Goal: Information Seeking & Learning: Compare options

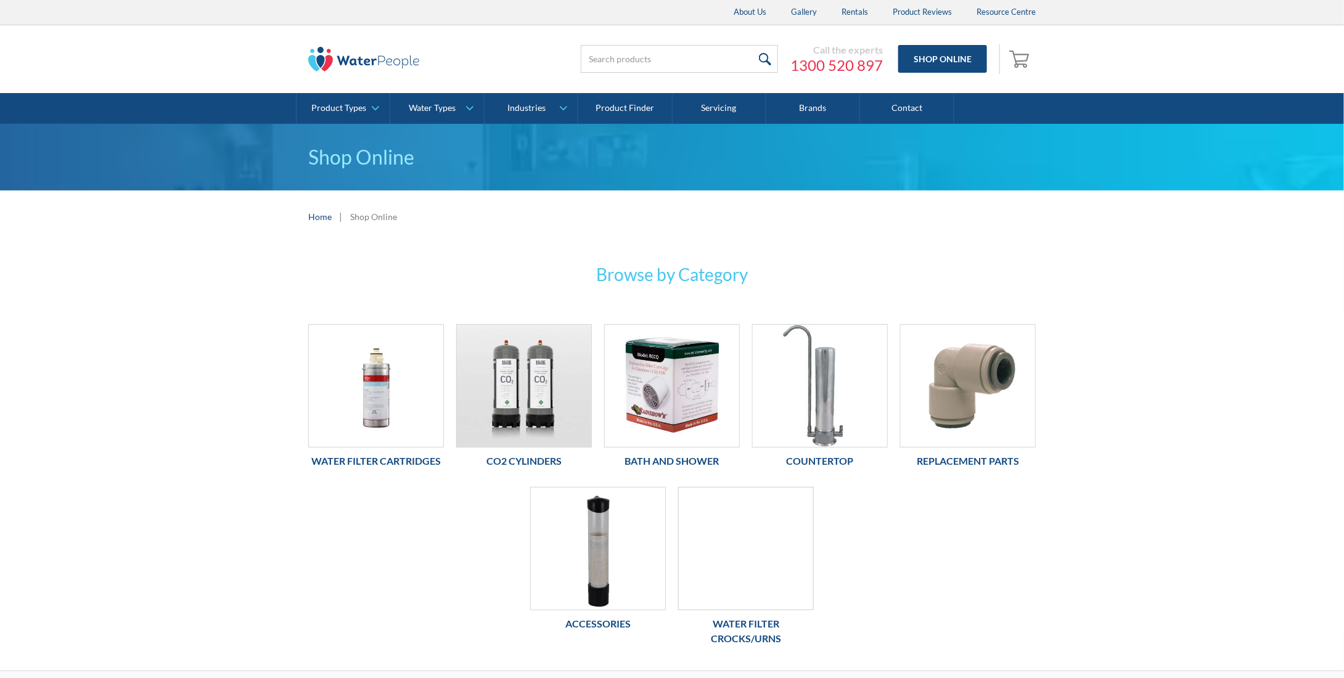
click at [747, 549] on div at bounding box center [746, 548] width 136 height 123
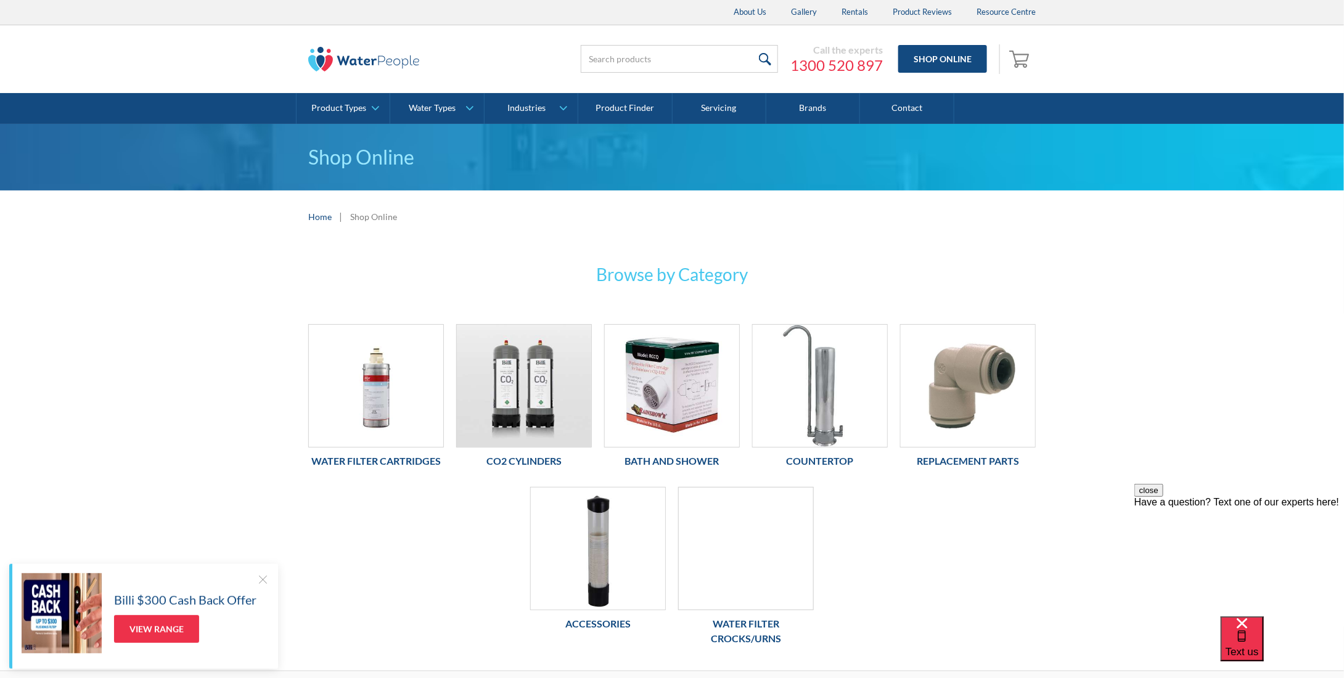
click at [213, 21] on div "About Us Gallery Rentals Product Reviews Resource Centre" at bounding box center [672, 12] width 1344 height 25
click at [730, 560] on div at bounding box center [746, 548] width 136 height 123
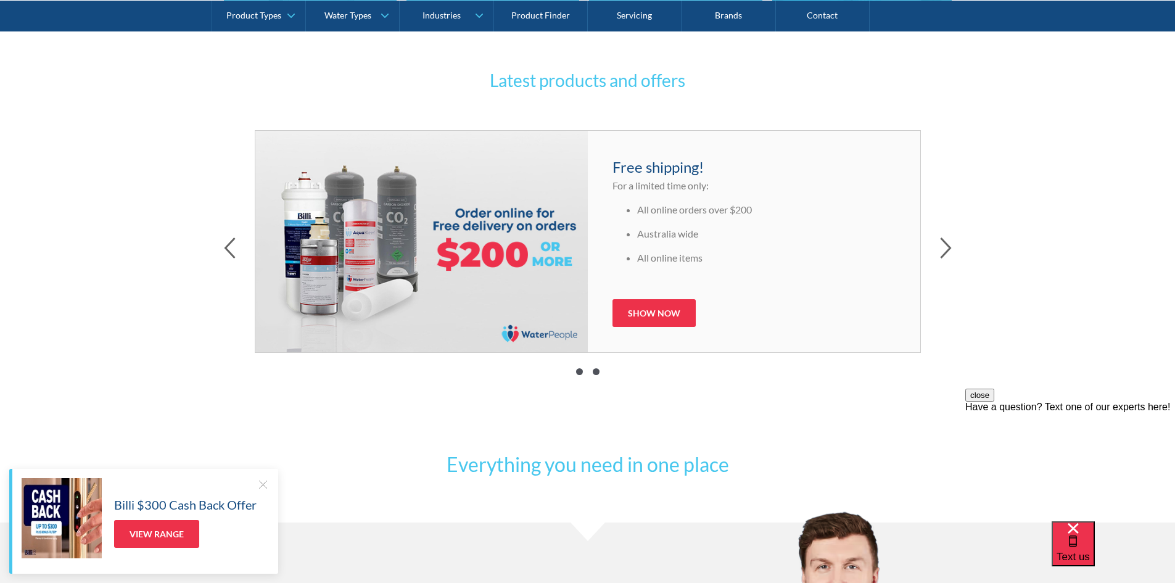
click at [594, 372] on span at bounding box center [596, 371] width 7 height 7
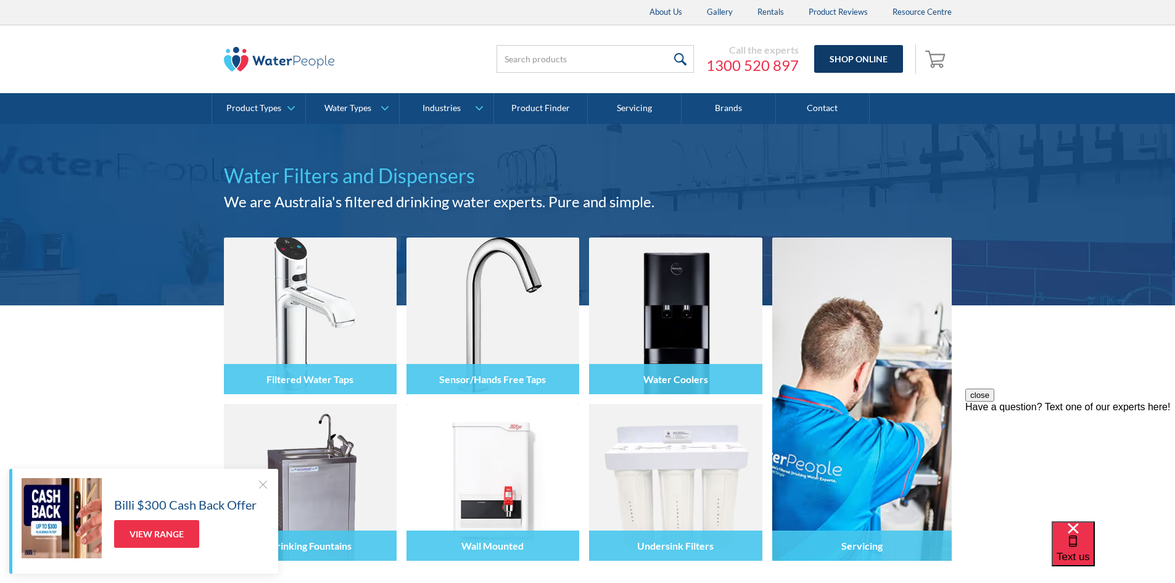
click at [849, 59] on link "Shop Online" at bounding box center [858, 59] width 89 height 28
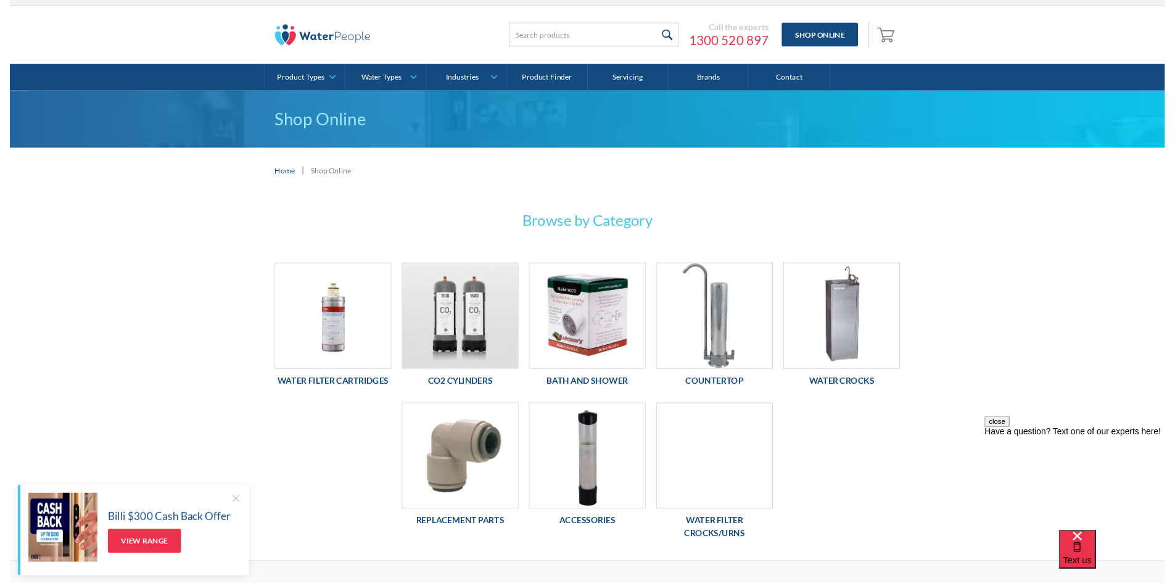
scroll to position [19, 0]
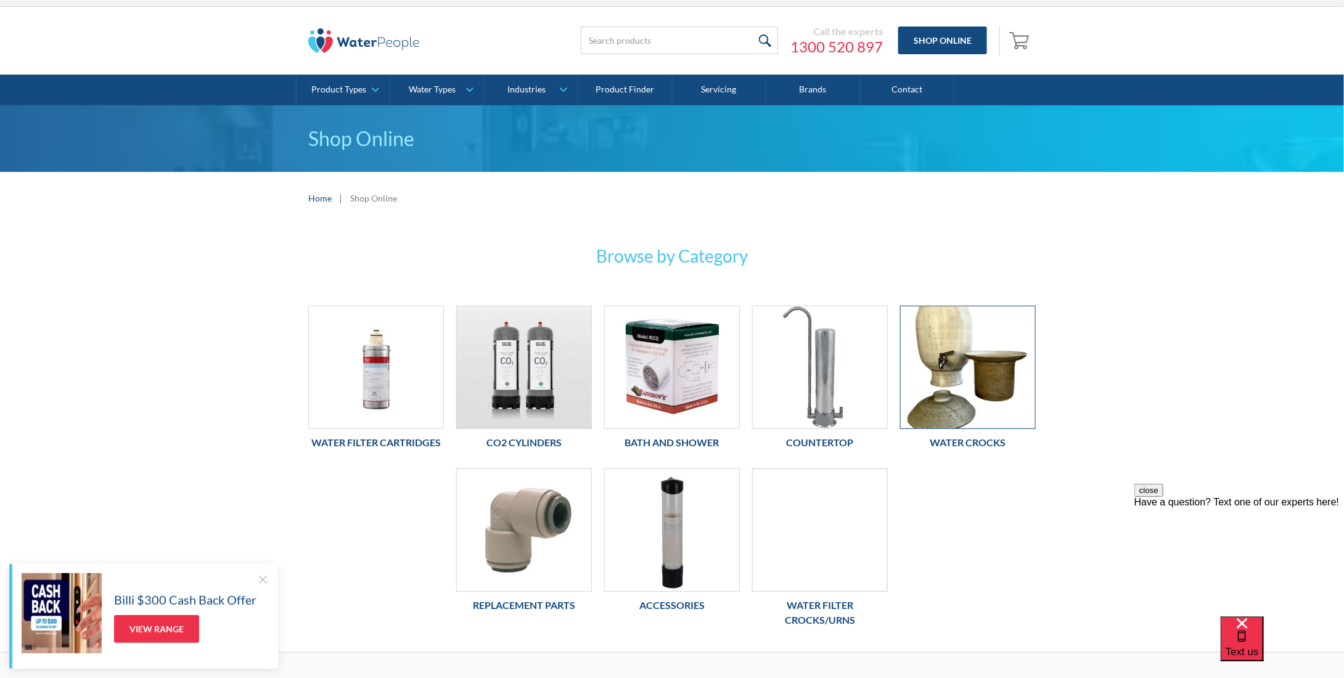
click at [948, 386] on img at bounding box center [968, 367] width 134 height 122
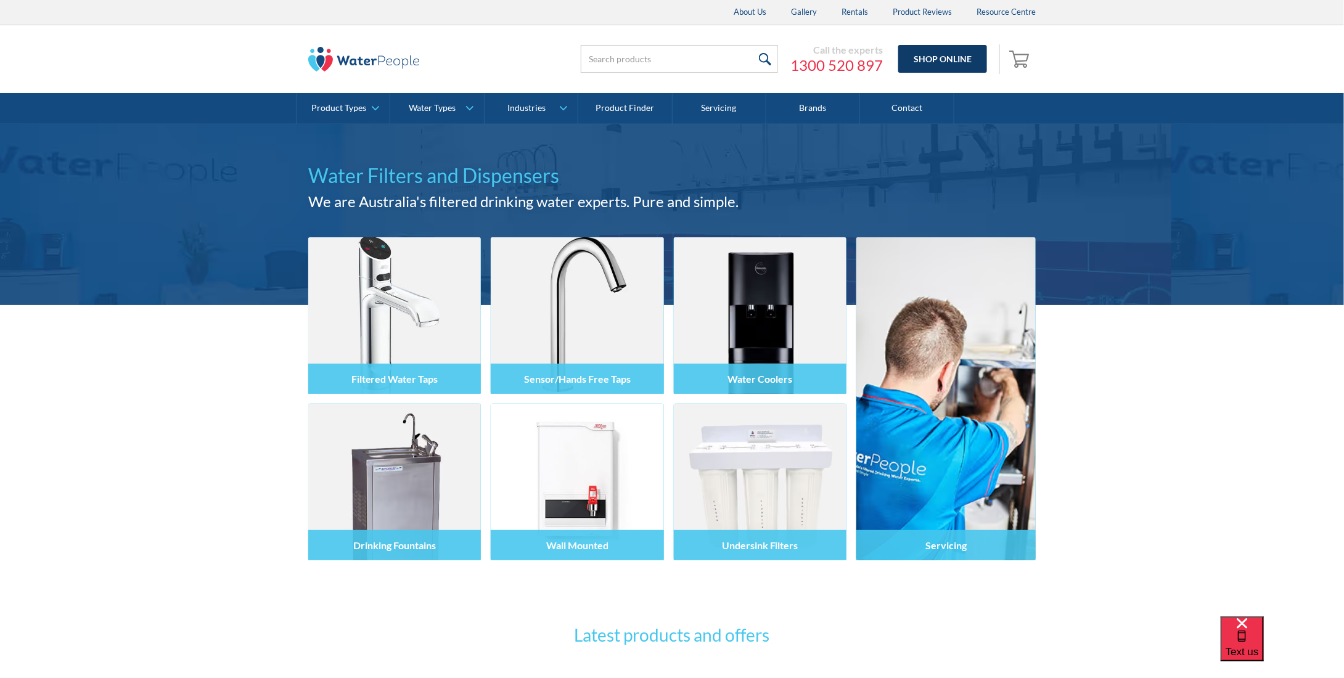
click at [922, 70] on link "Shop Online" at bounding box center [942, 59] width 89 height 28
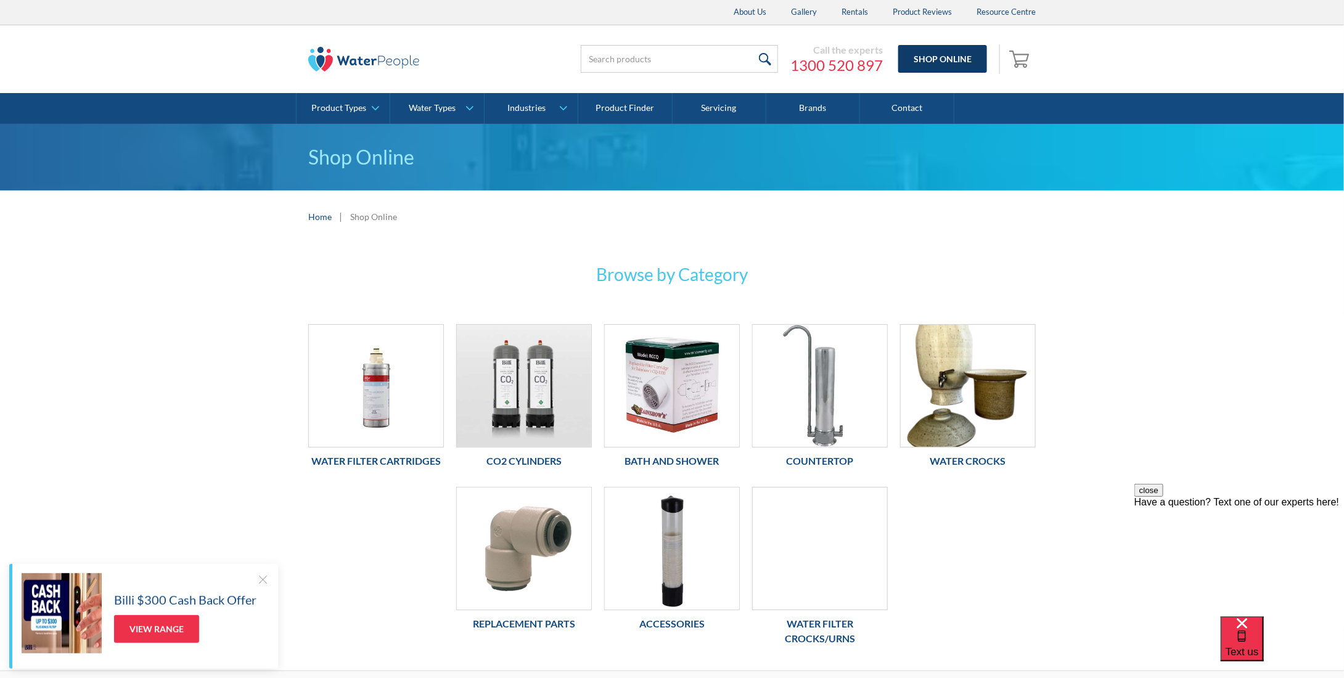
click at [952, 72] on link "Shop Online" at bounding box center [942, 59] width 89 height 28
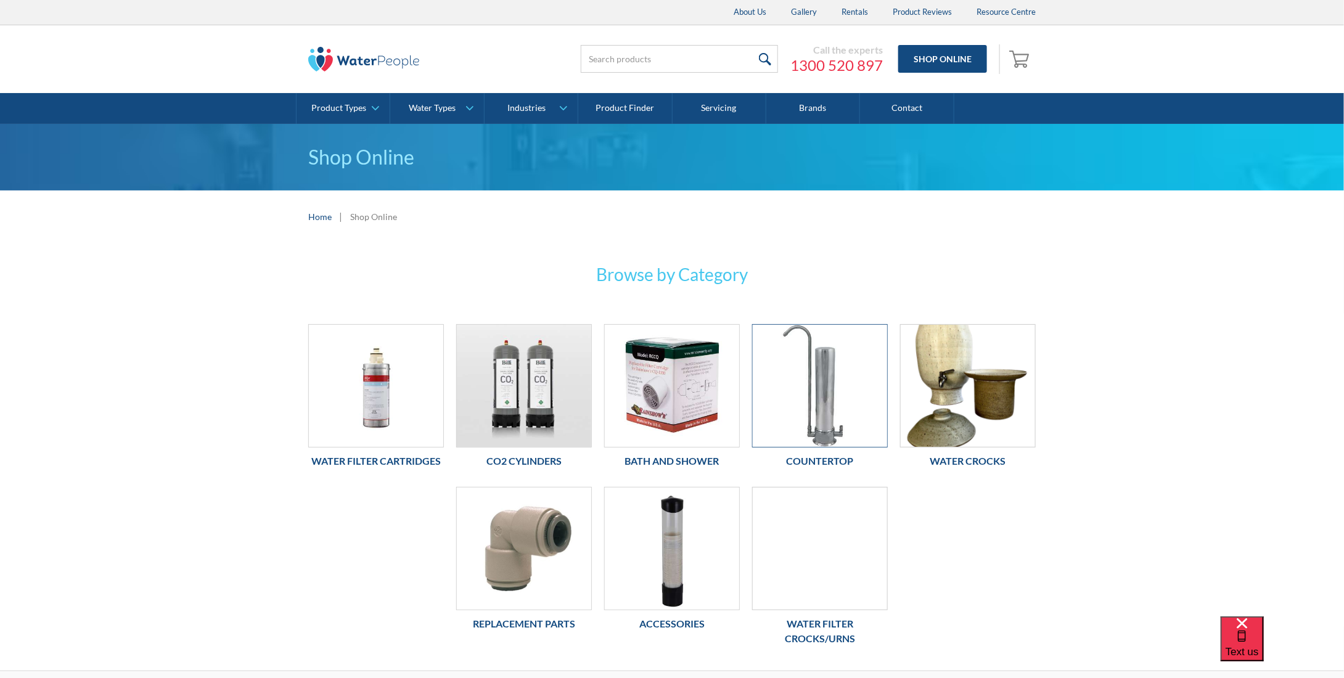
click at [845, 373] on img at bounding box center [820, 386] width 134 height 122
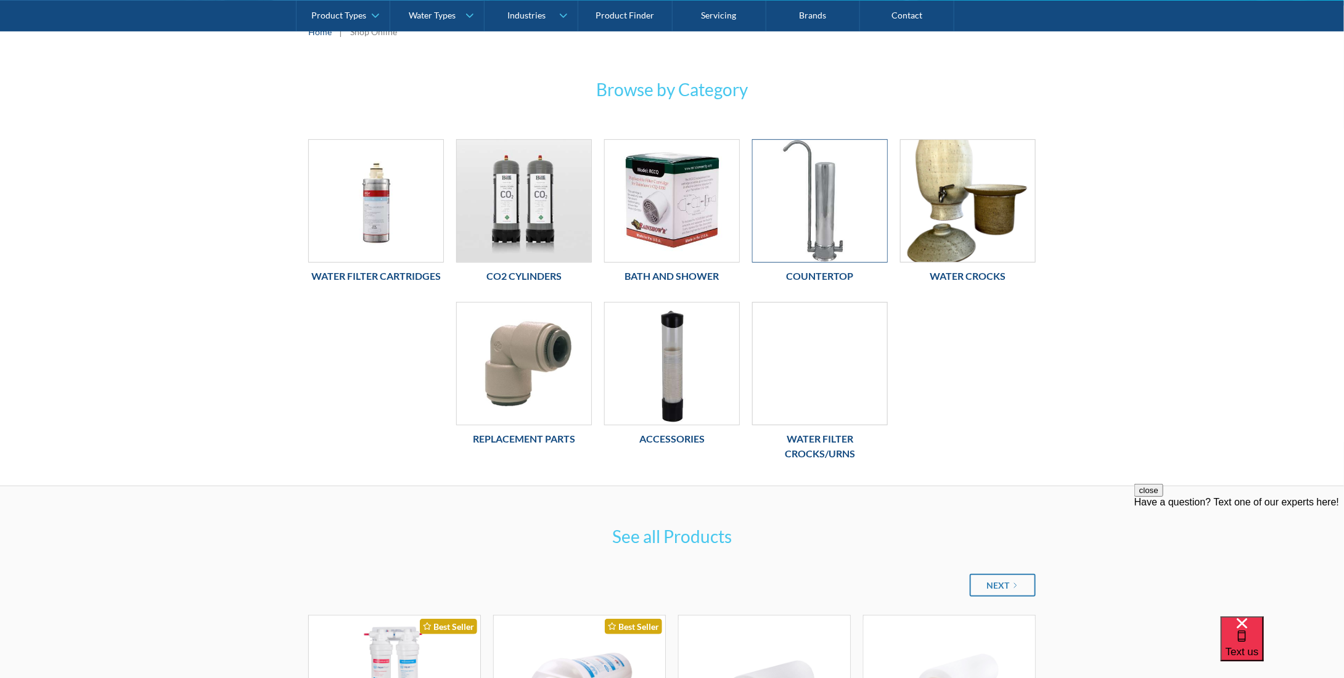
click at [831, 221] on img at bounding box center [820, 201] width 134 height 122
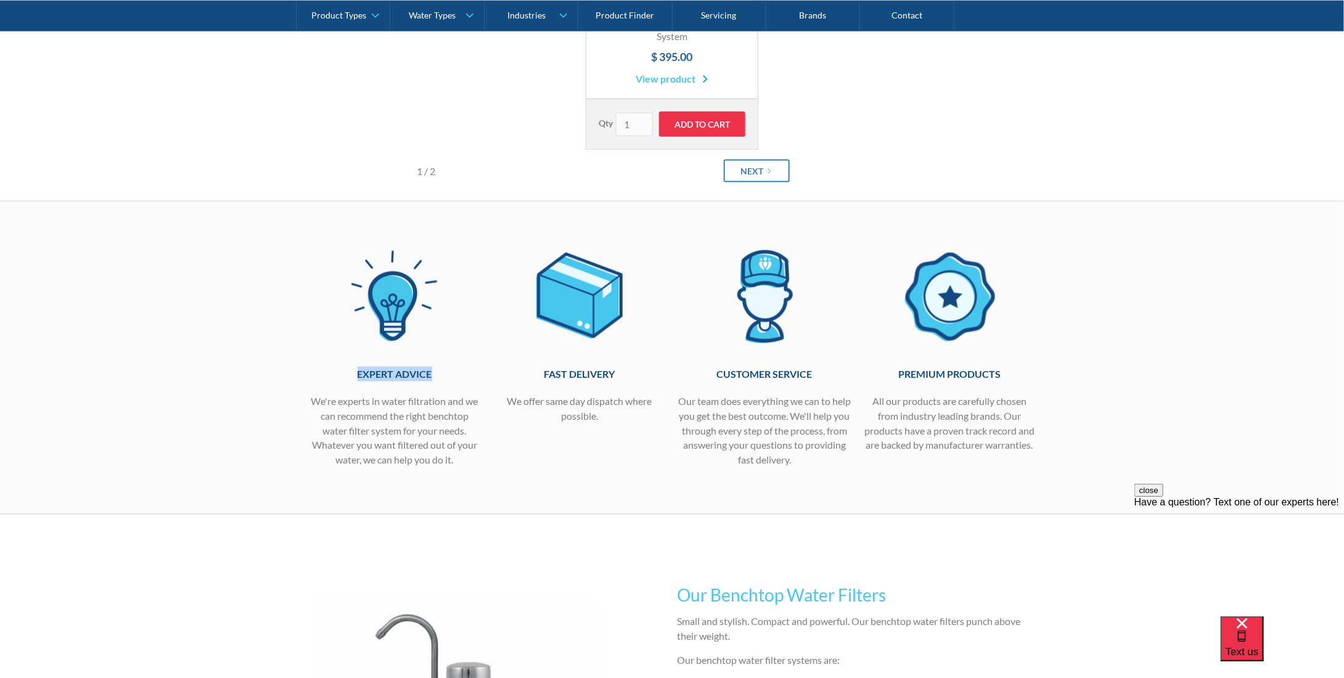
drag, startPoint x: 348, startPoint y: 369, endPoint x: 435, endPoint y: 369, distance: 86.3
click at [435, 369] on h4 "Expert advice" at bounding box center [394, 374] width 173 height 15
copy h4 "Expert advice"
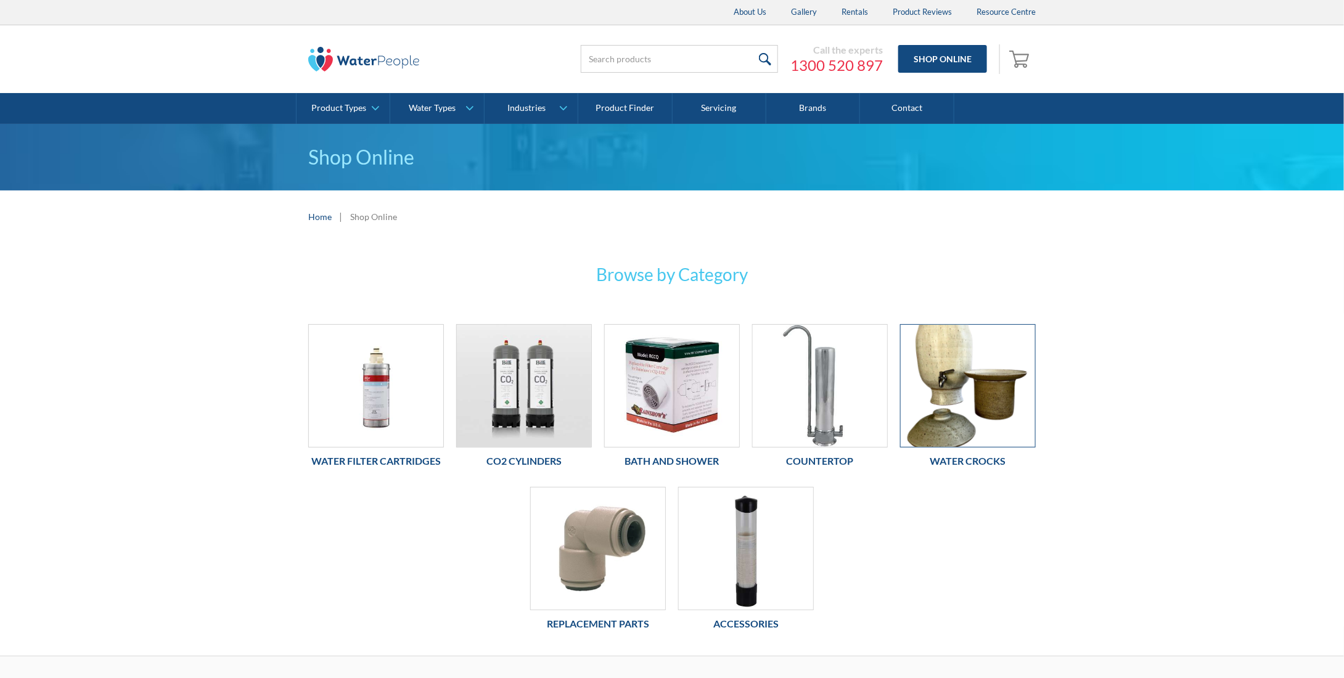
drag, startPoint x: 0, startPoint y: 0, endPoint x: 974, endPoint y: 406, distance: 1055.6
click at [974, 406] on img at bounding box center [968, 386] width 134 height 122
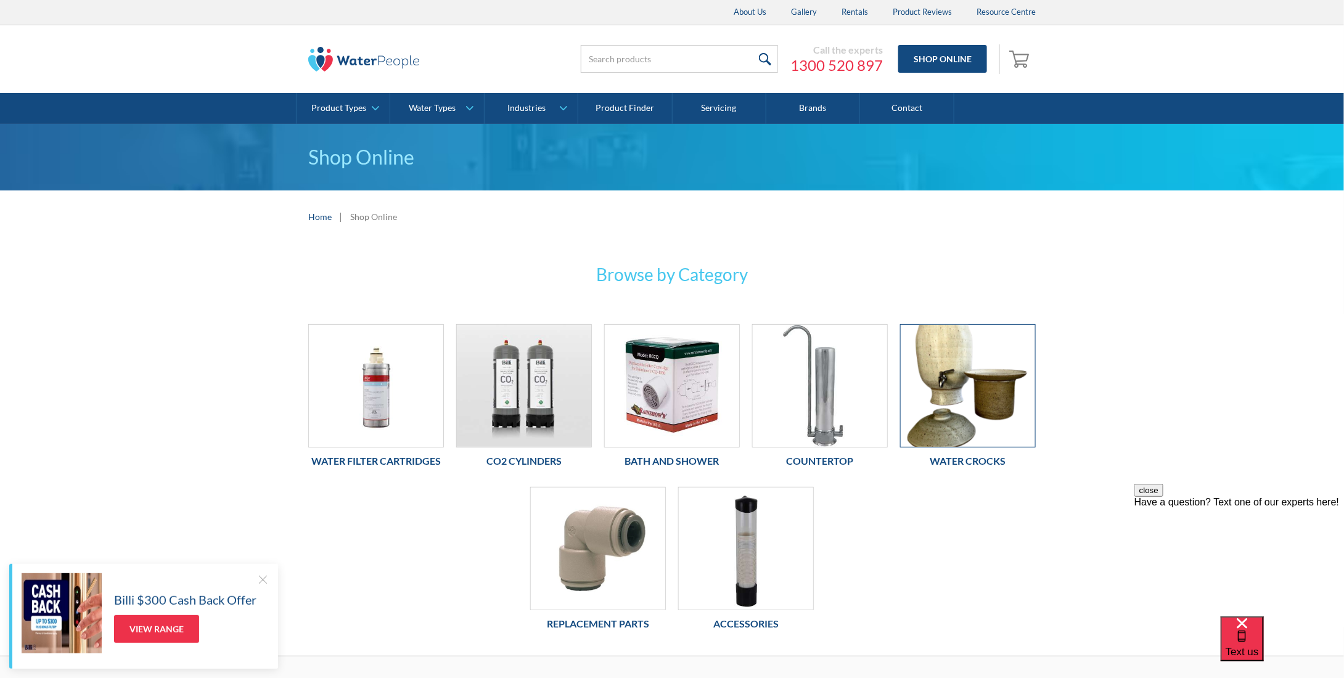
click at [988, 401] on img at bounding box center [968, 386] width 134 height 122
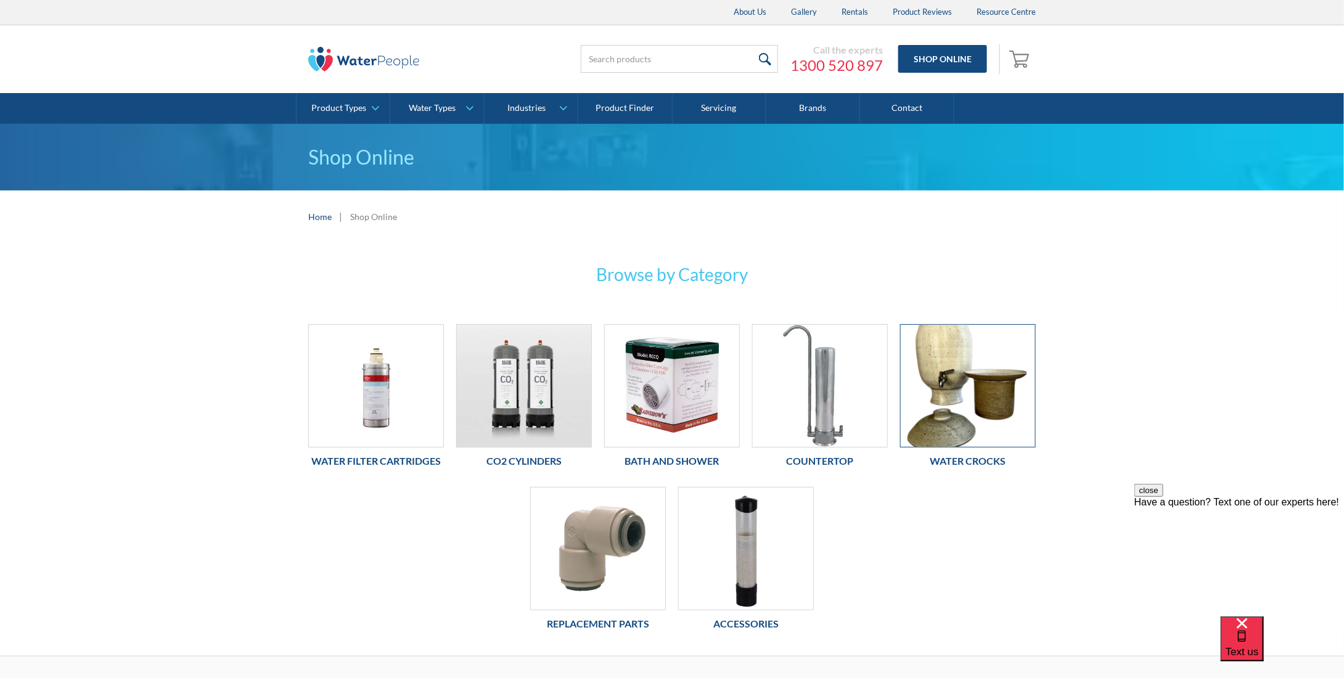
click at [975, 386] on img at bounding box center [968, 386] width 134 height 122
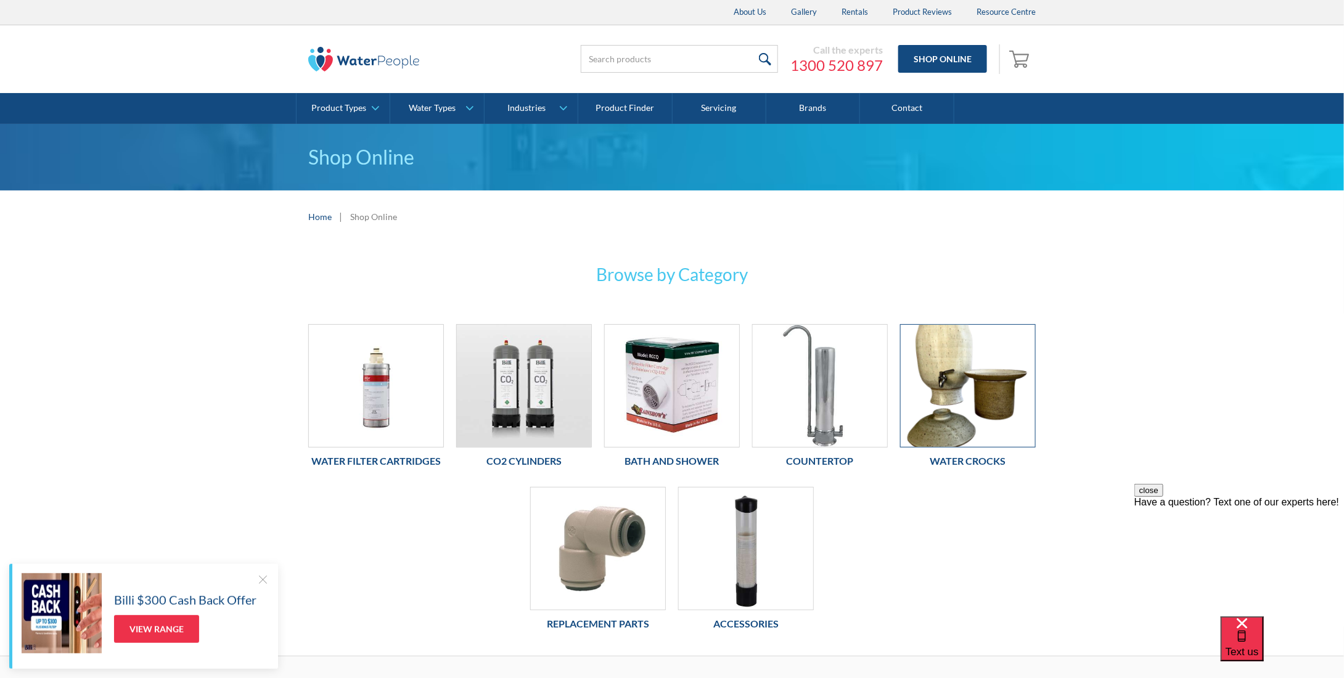
click at [1001, 419] on img at bounding box center [968, 386] width 134 height 122
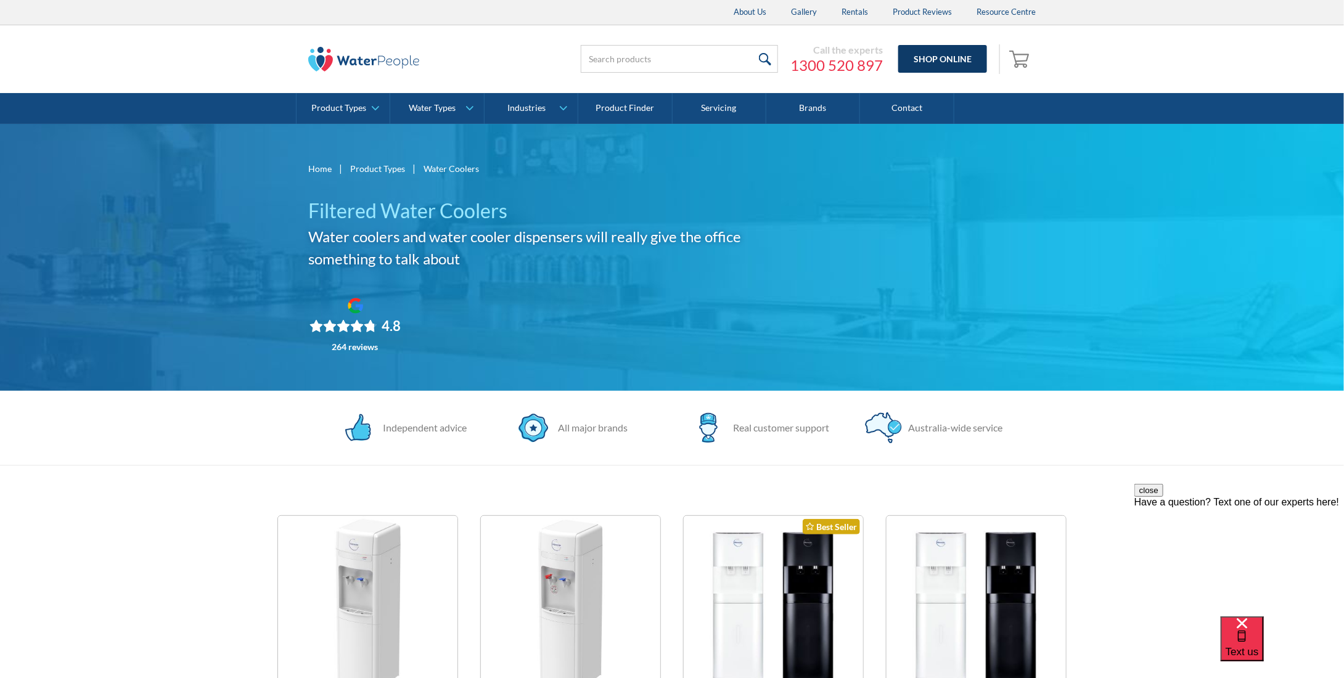
click at [937, 55] on link "Shop Online" at bounding box center [942, 59] width 89 height 28
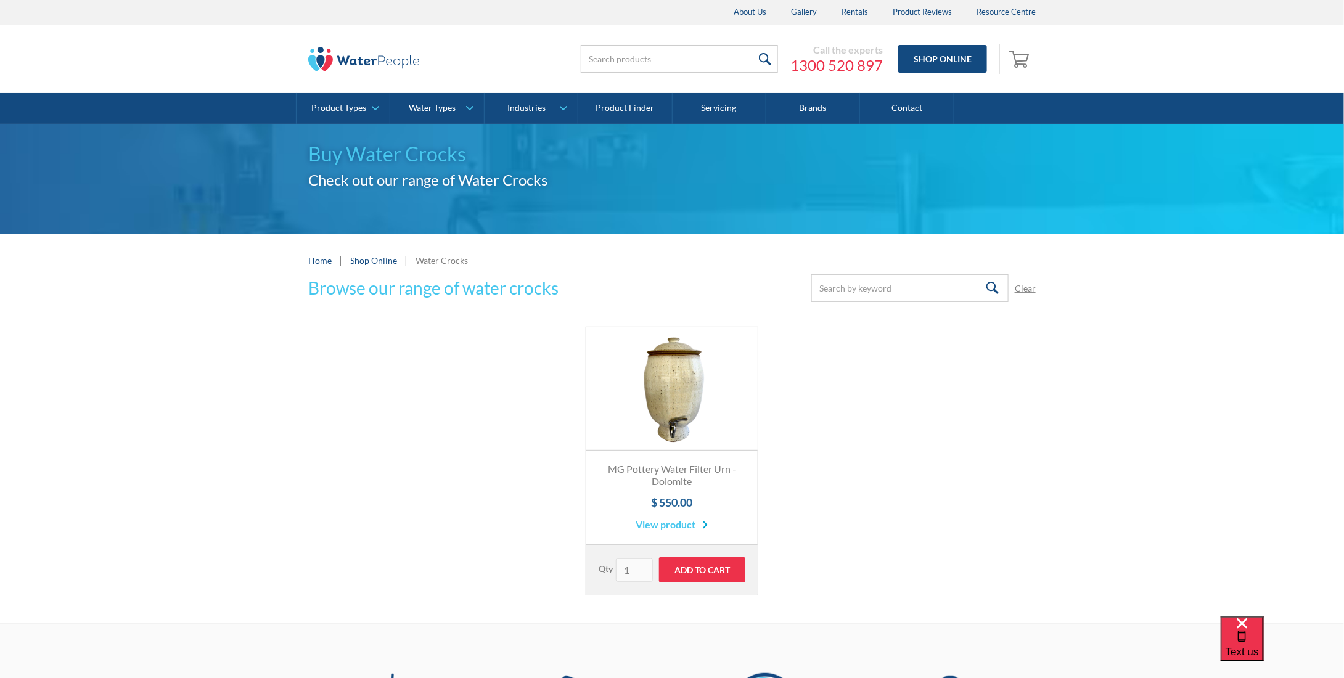
click at [672, 383] on link "Fits Most Brands Best Seller" at bounding box center [671, 388] width 171 height 123
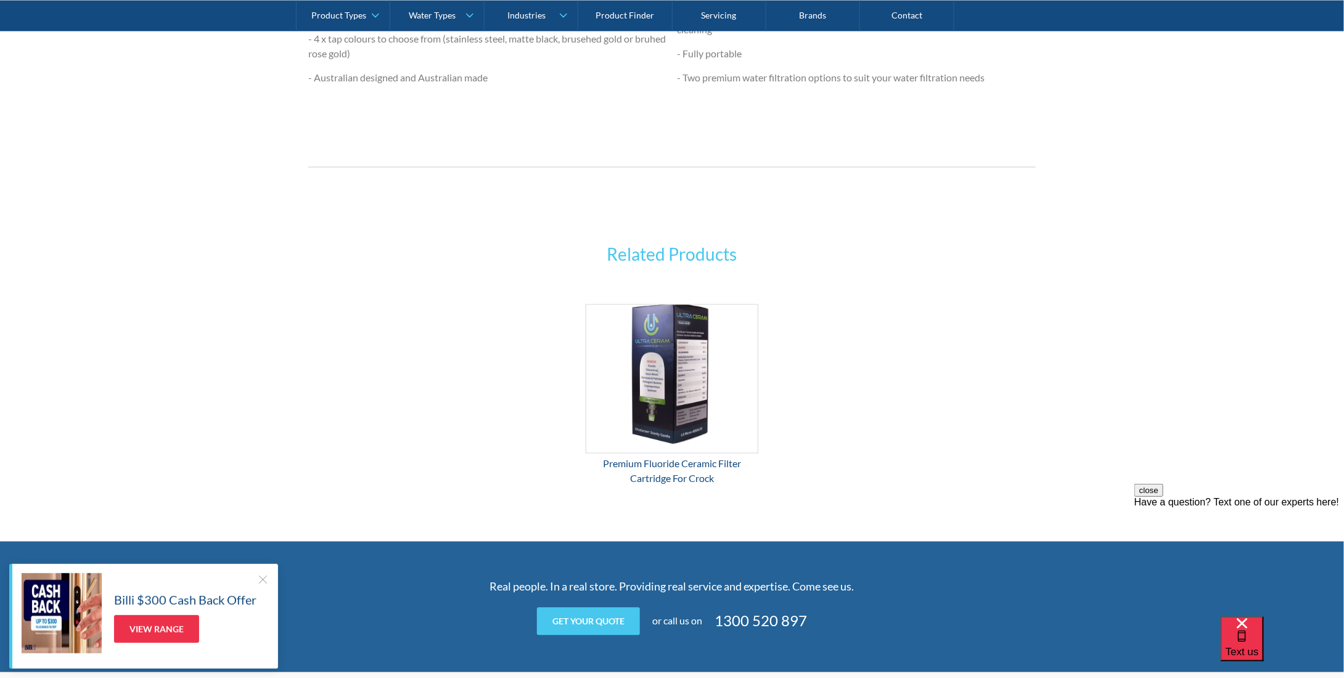
scroll to position [1048, 0]
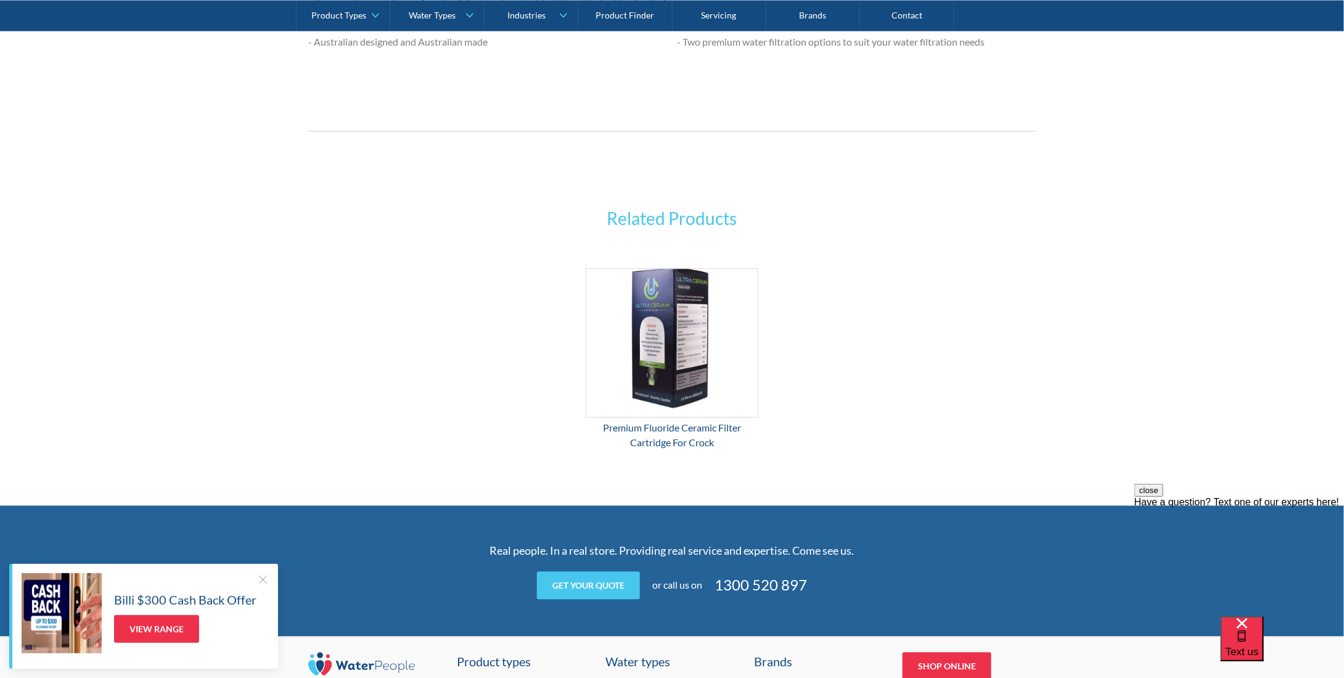
click at [263, 573] on div at bounding box center [263, 579] width 12 height 12
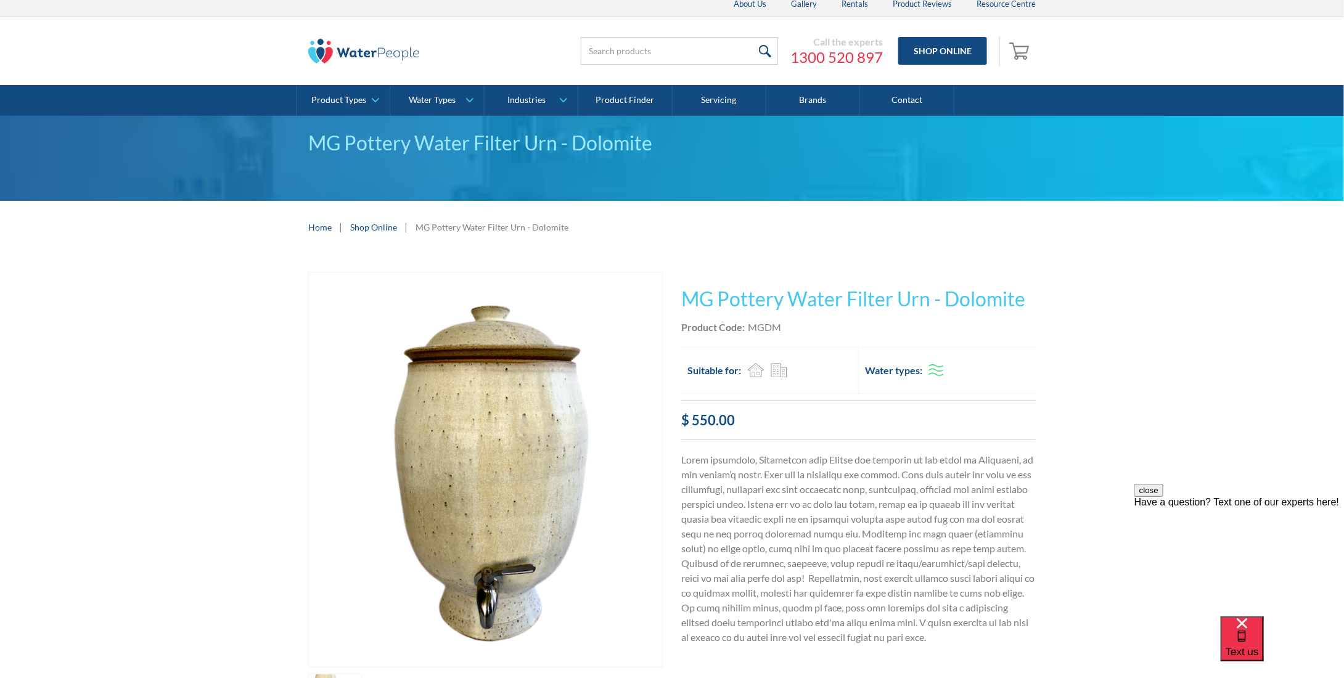
scroll to position [0, 0]
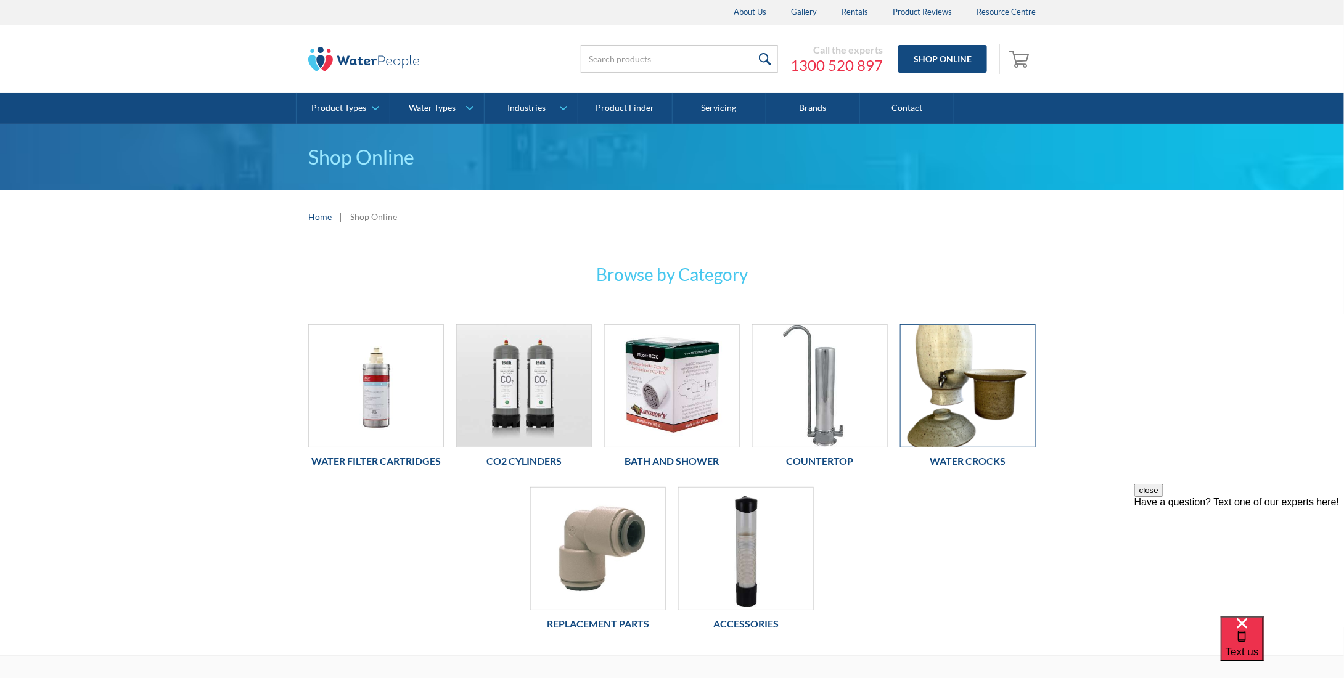
click at [950, 372] on img at bounding box center [968, 386] width 134 height 122
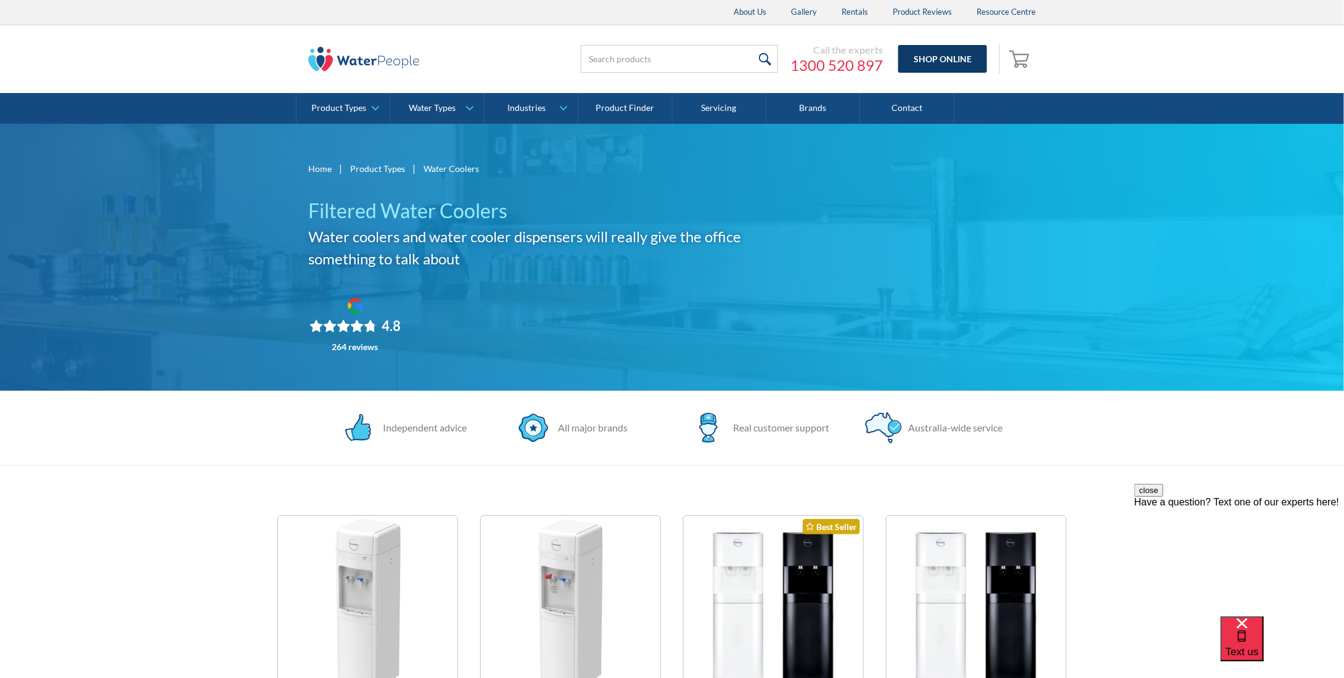
click at [946, 57] on link "Shop Online" at bounding box center [942, 59] width 89 height 28
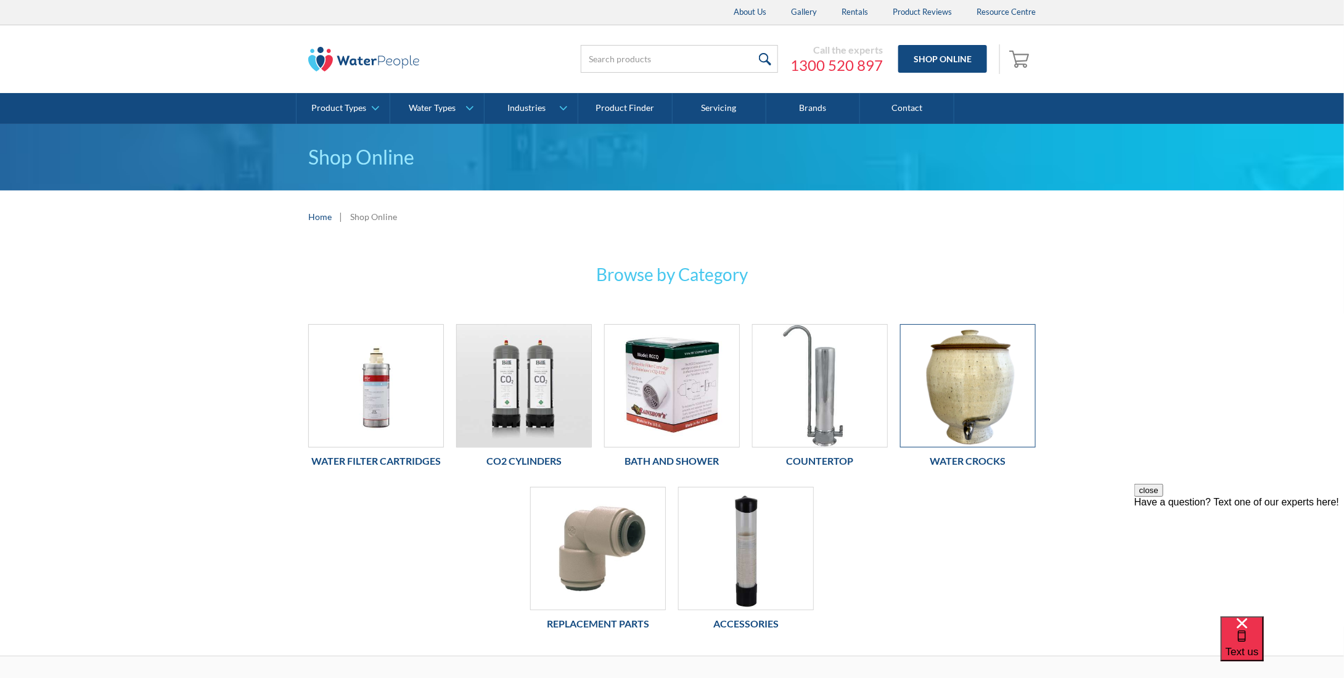
click at [961, 388] on img at bounding box center [968, 386] width 134 height 122
click at [959, 429] on img at bounding box center [968, 386] width 134 height 122
click at [981, 406] on img at bounding box center [968, 386] width 134 height 122
click at [953, 382] on img at bounding box center [968, 386] width 134 height 122
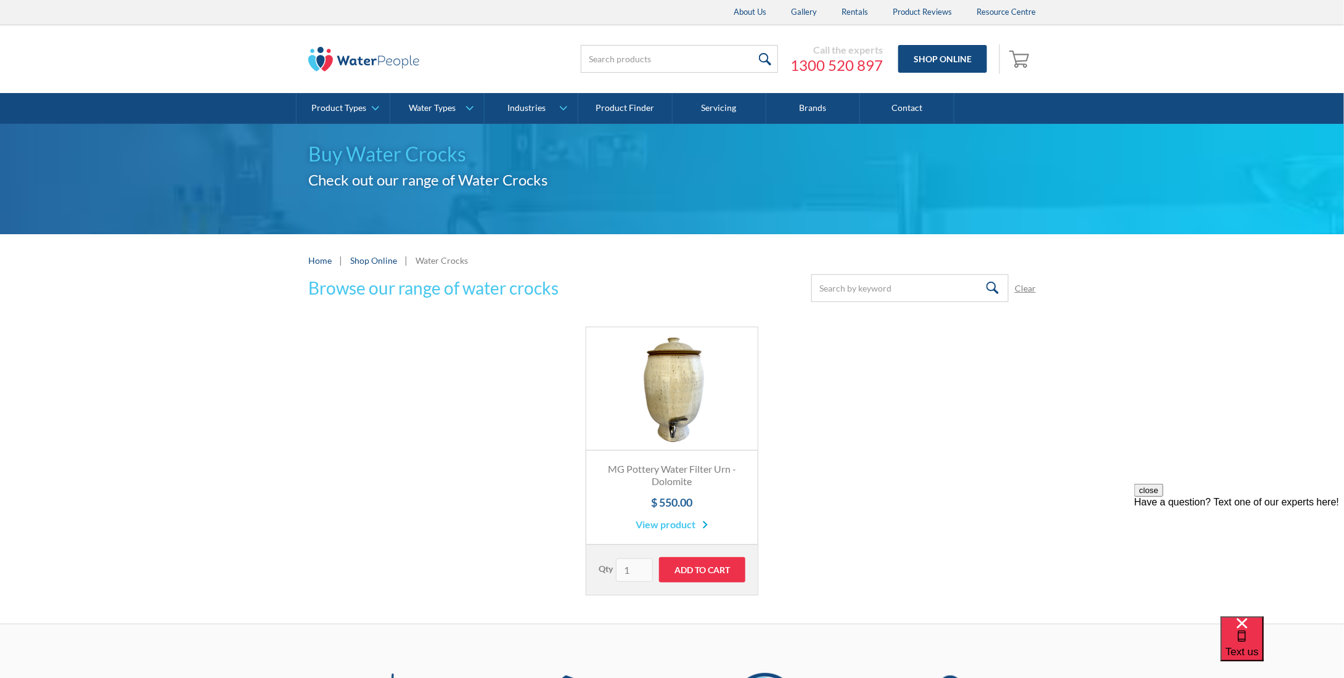
click at [689, 388] on link "Fits Most Brands Best Seller" at bounding box center [671, 388] width 171 height 123
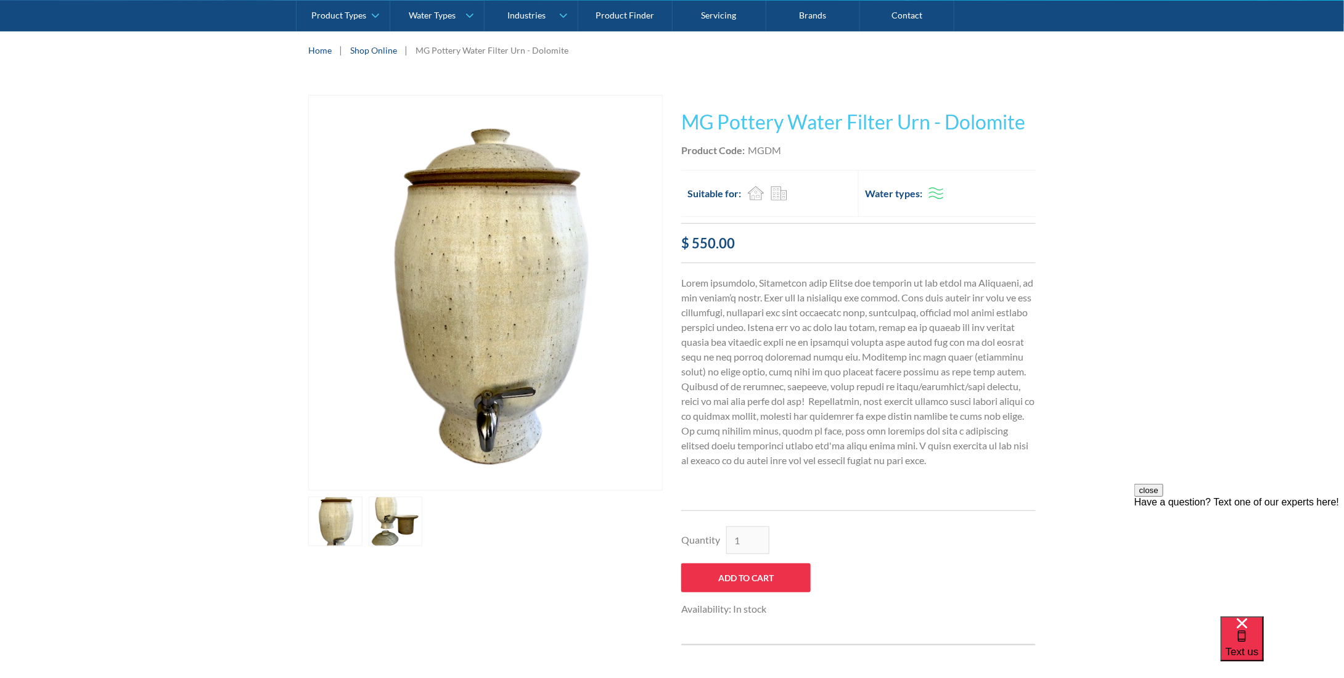
click at [334, 517] on link "open lightbox" at bounding box center [335, 521] width 54 height 49
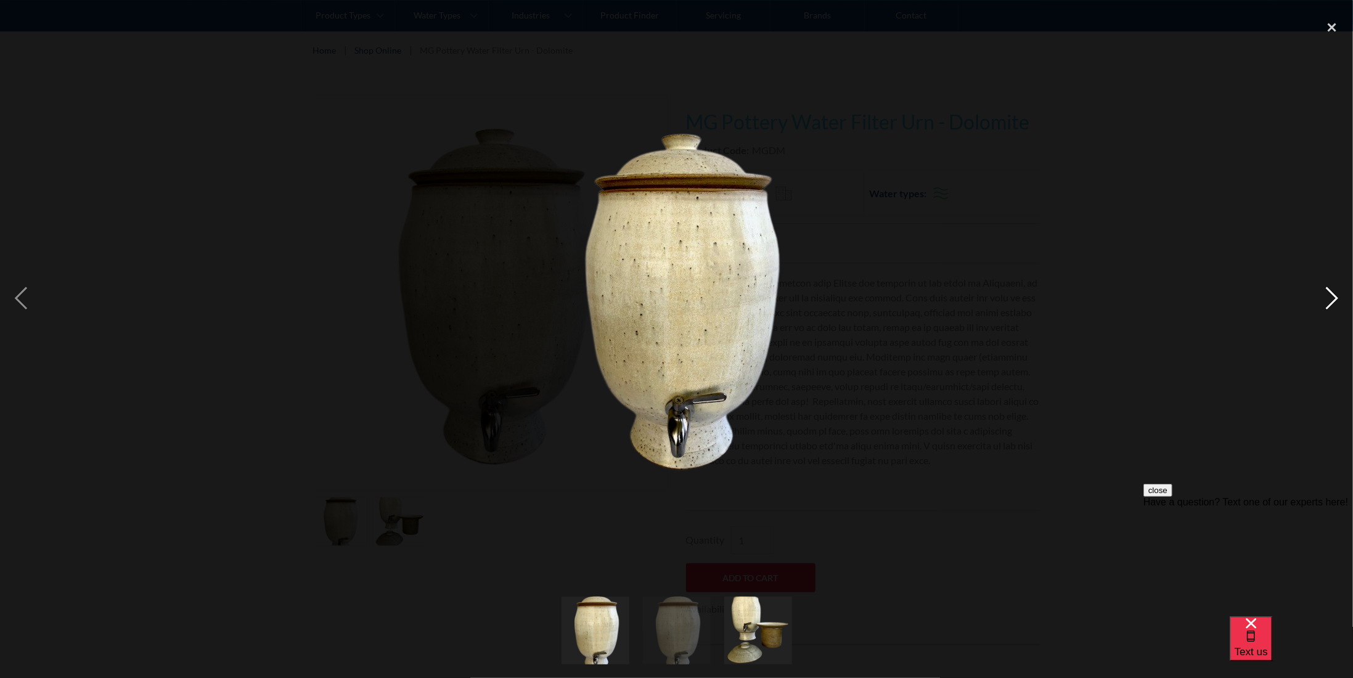
click at [1323, 302] on div "next image" at bounding box center [1332, 299] width 42 height 570
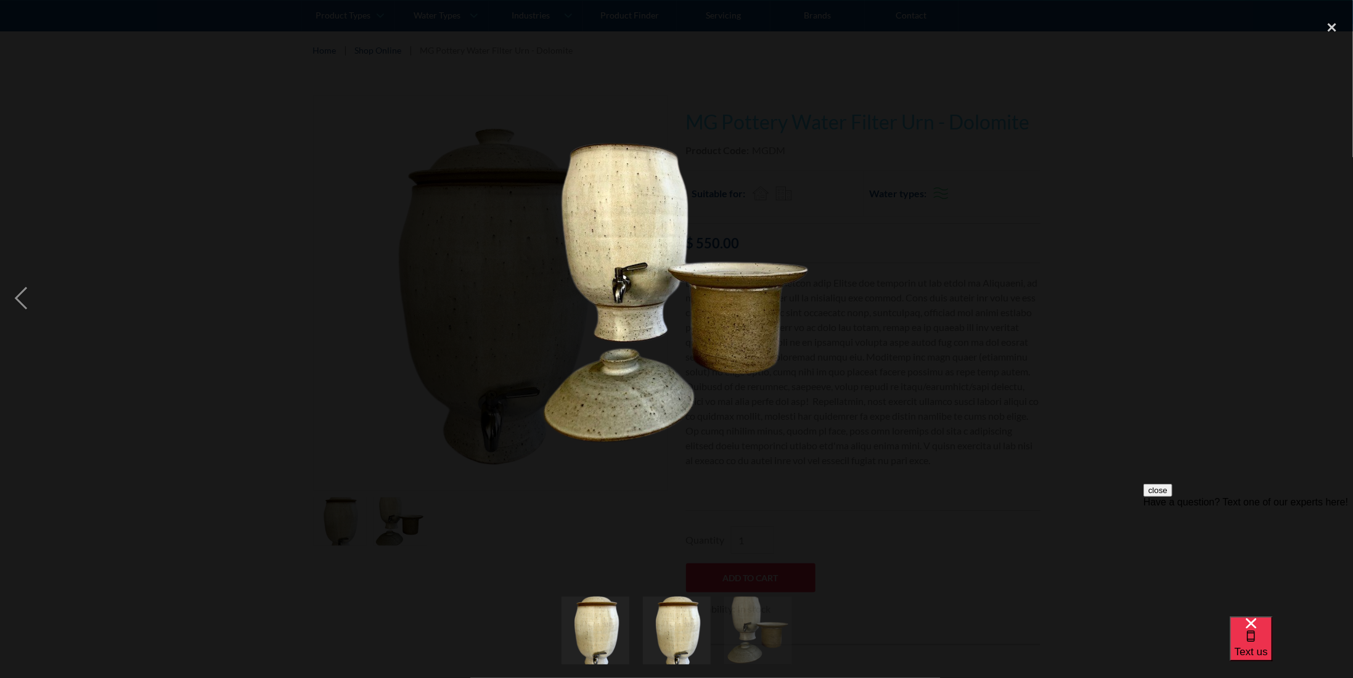
click at [1291, 189] on div at bounding box center [676, 299] width 1353 height 570
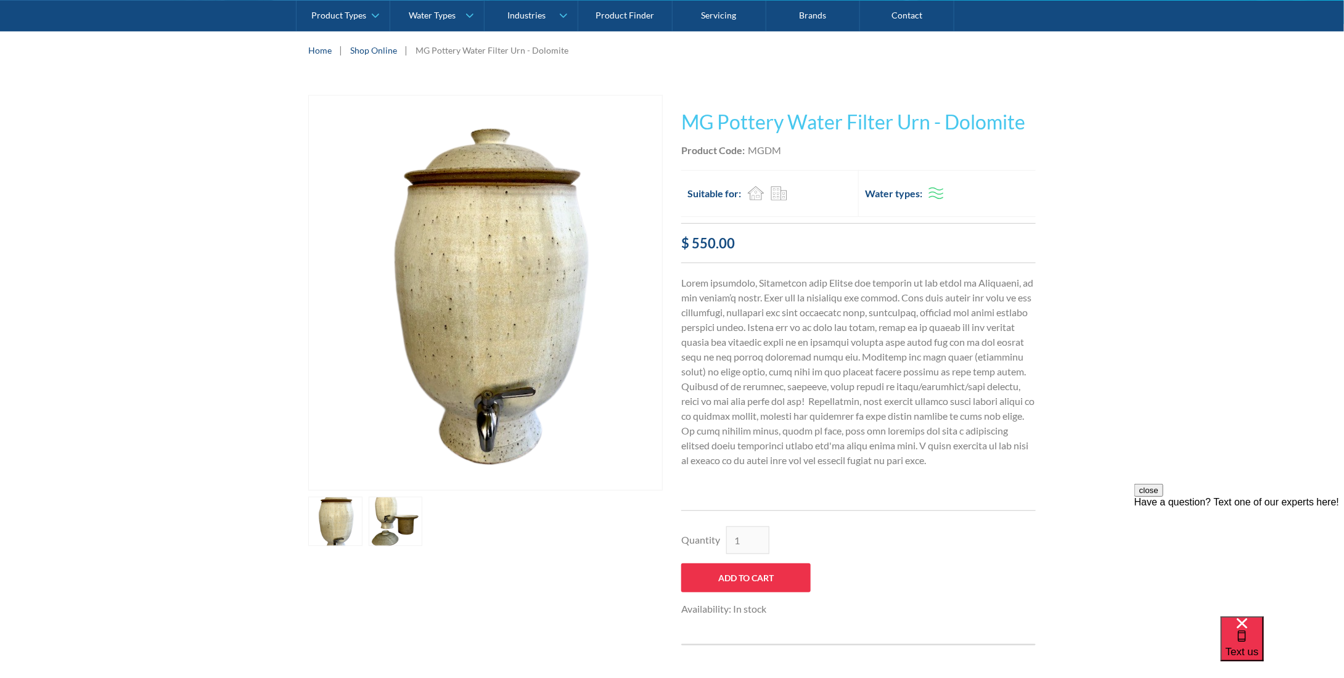
click at [398, 518] on link "open lightbox" at bounding box center [396, 521] width 54 height 49
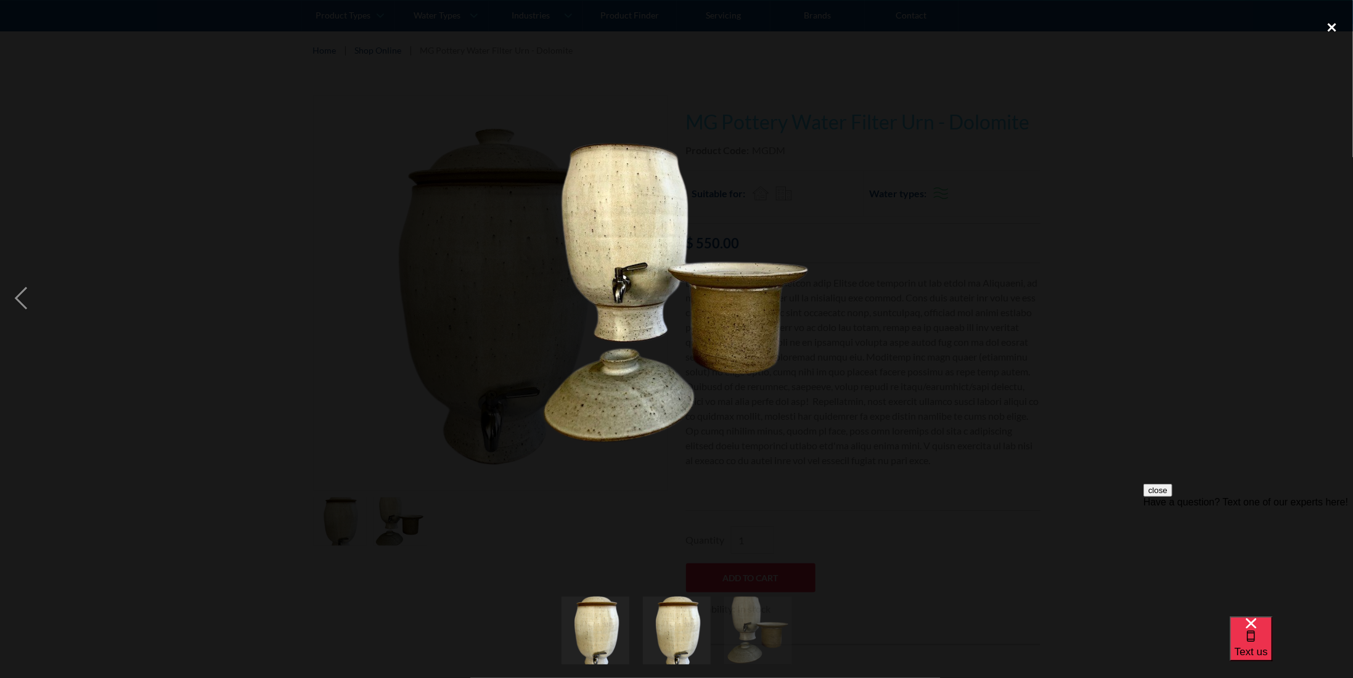
click at [1324, 38] on div "close lightbox" at bounding box center [1332, 27] width 42 height 27
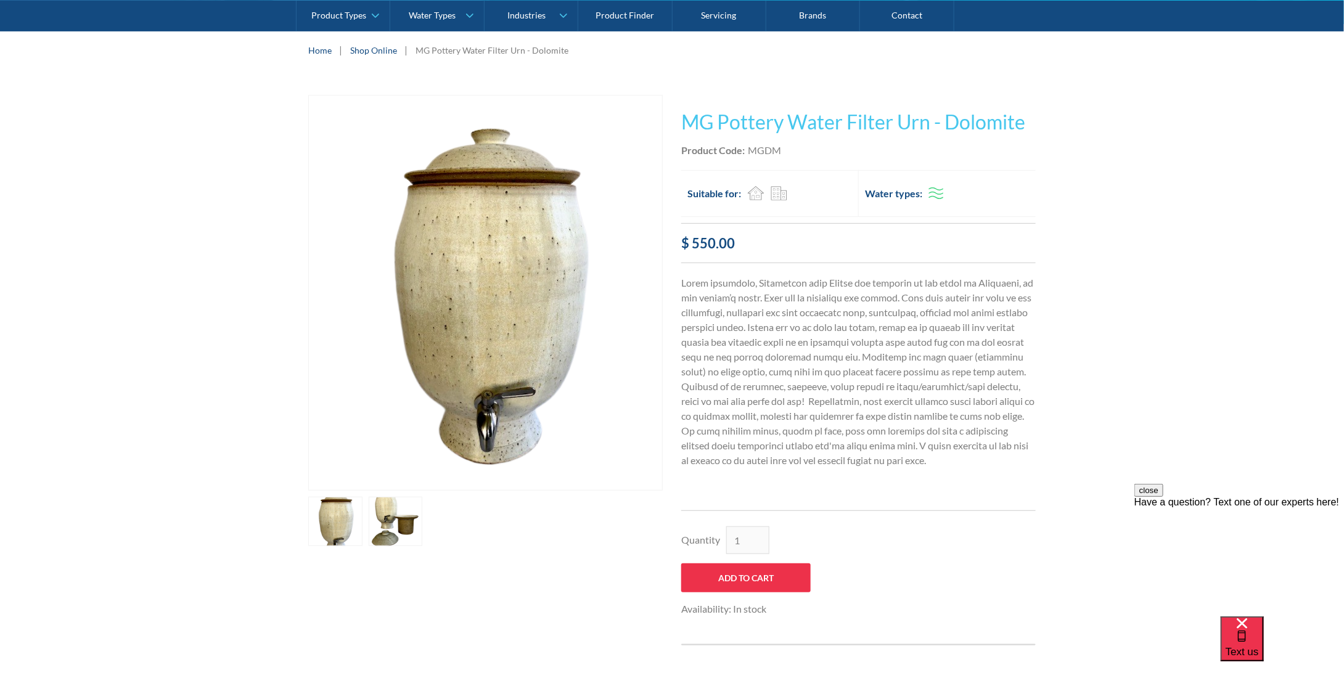
click at [321, 509] on link "open lightbox" at bounding box center [335, 521] width 54 height 49
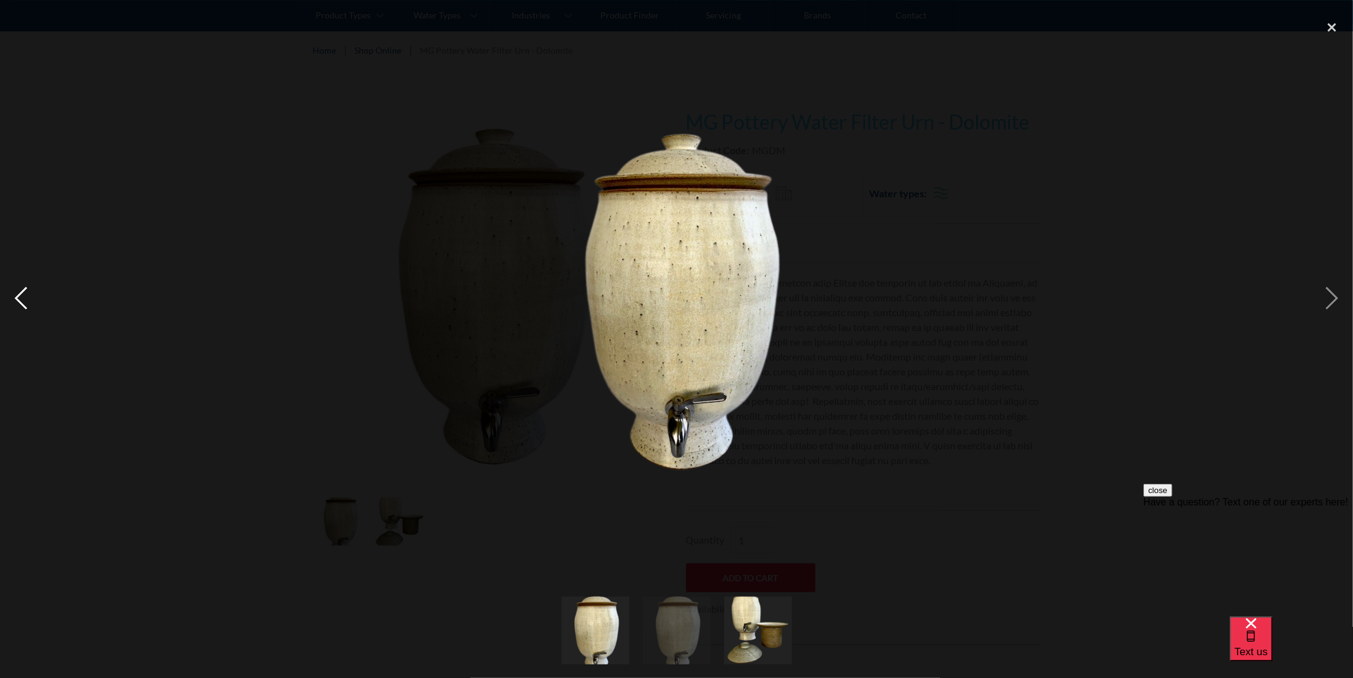
click at [18, 298] on div "previous image" at bounding box center [21, 299] width 42 height 570
click at [1332, 27] on div "close lightbox" at bounding box center [1332, 27] width 42 height 27
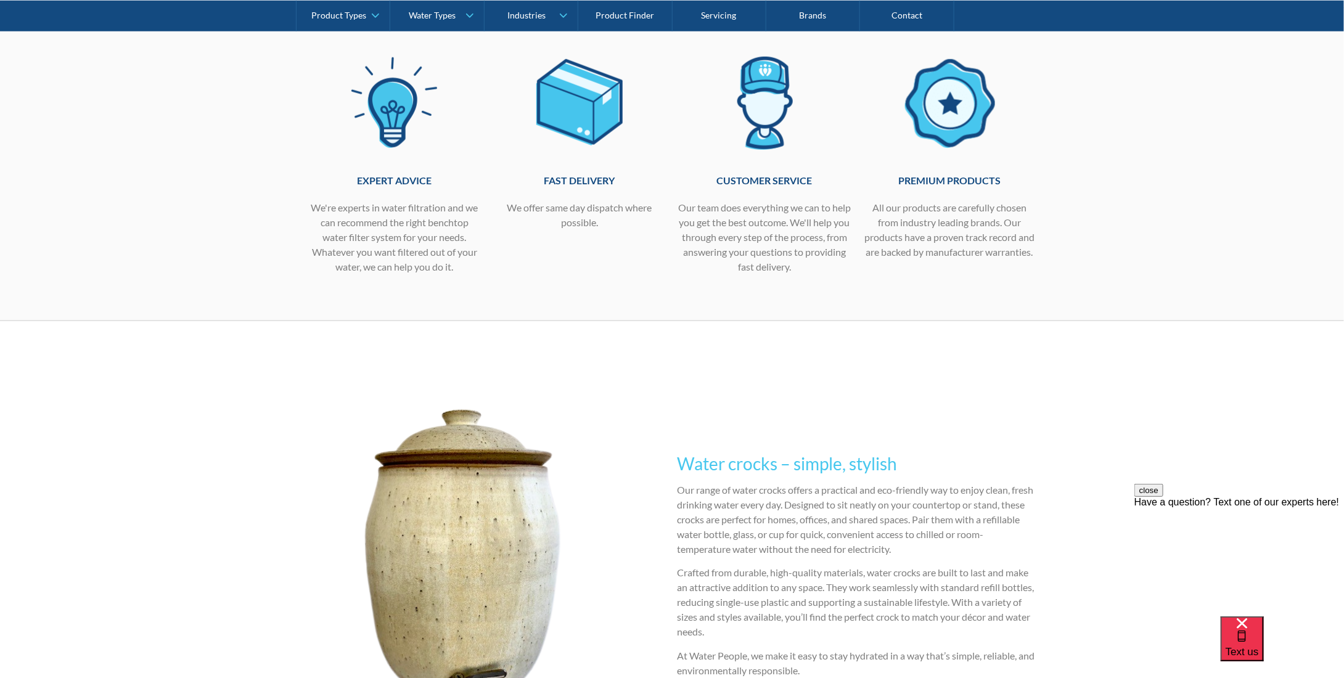
scroll to position [863, 0]
